Goal: Find specific page/section: Find specific page/section

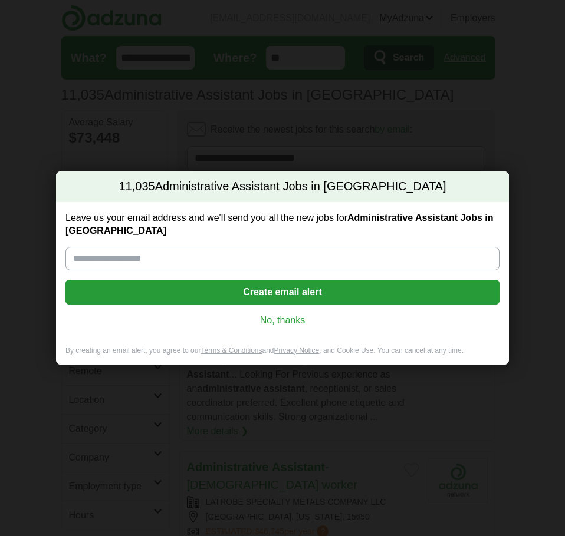
click at [268, 316] on link "No, thanks" at bounding box center [282, 320] width 415 height 13
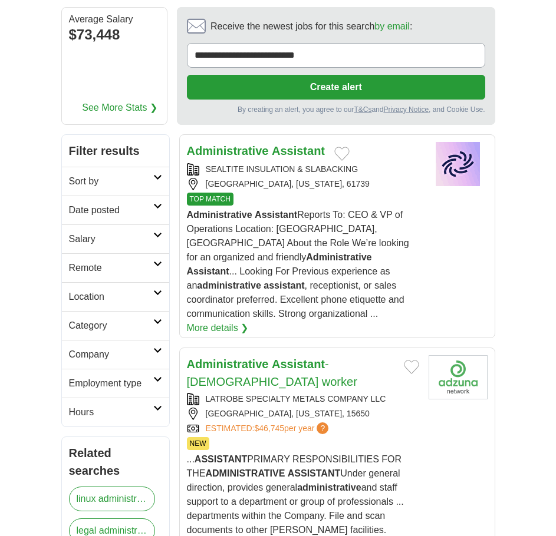
scroll to position [118, 0]
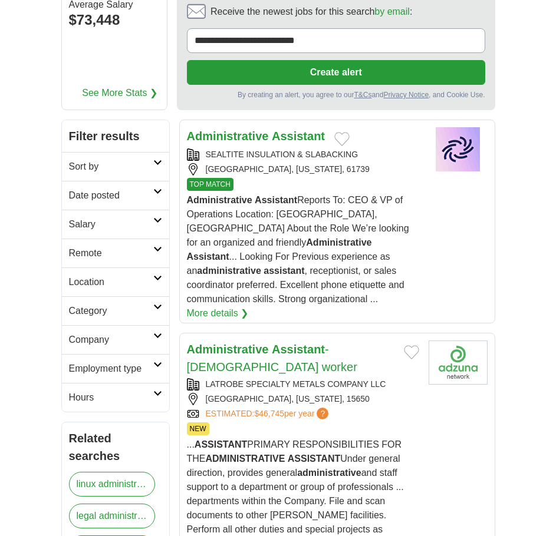
click at [150, 275] on h2 "Location" at bounding box center [111, 282] width 84 height 14
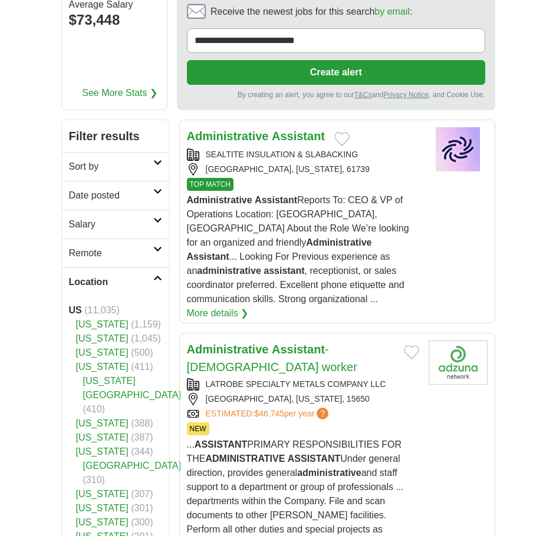
click at [150, 275] on h2 "Location" at bounding box center [111, 282] width 84 height 14
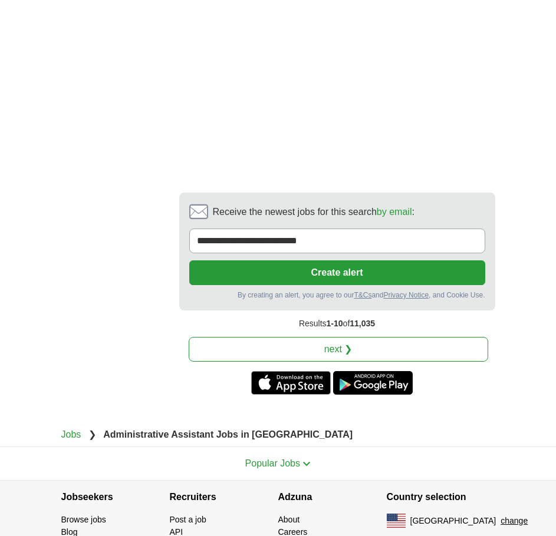
scroll to position [2908, 0]
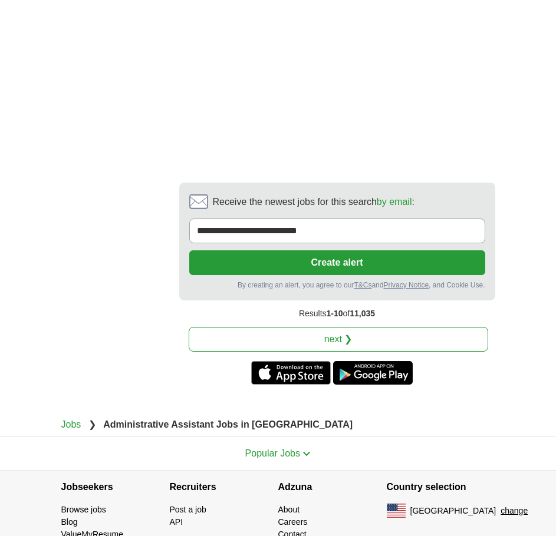
click at [331, 327] on link "next ❯" at bounding box center [338, 339] width 299 height 25
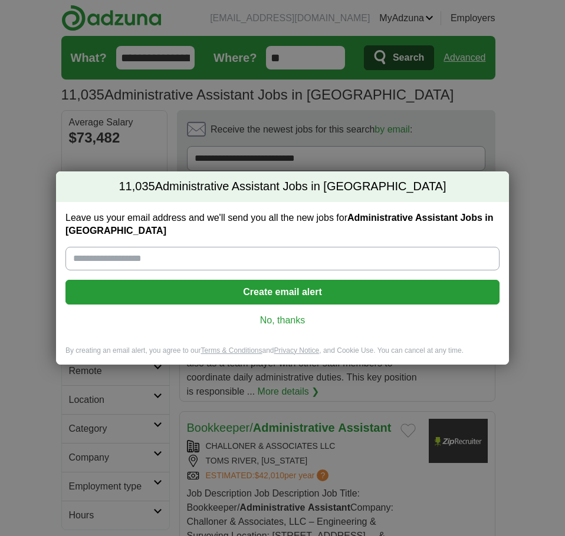
click at [272, 316] on link "No, thanks" at bounding box center [282, 320] width 415 height 13
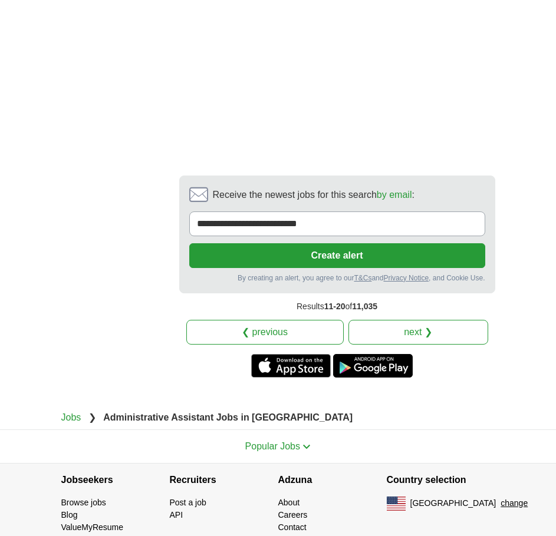
scroll to position [2749, 0]
